Goal: Navigation & Orientation: Find specific page/section

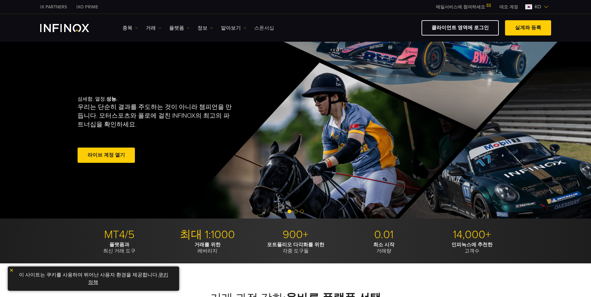
click at [255, 27] on link "스폰서십" at bounding box center [264, 27] width 20 height 7
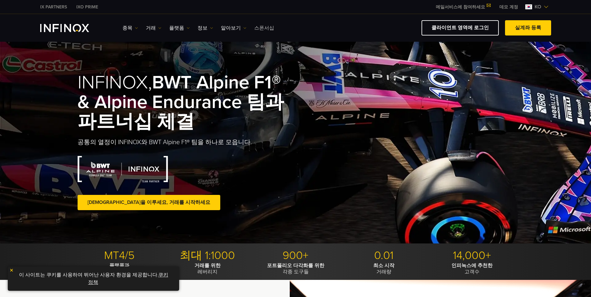
click at [257, 27] on link "스폰서십" at bounding box center [264, 27] width 20 height 7
